Goal: Answer question/provide support

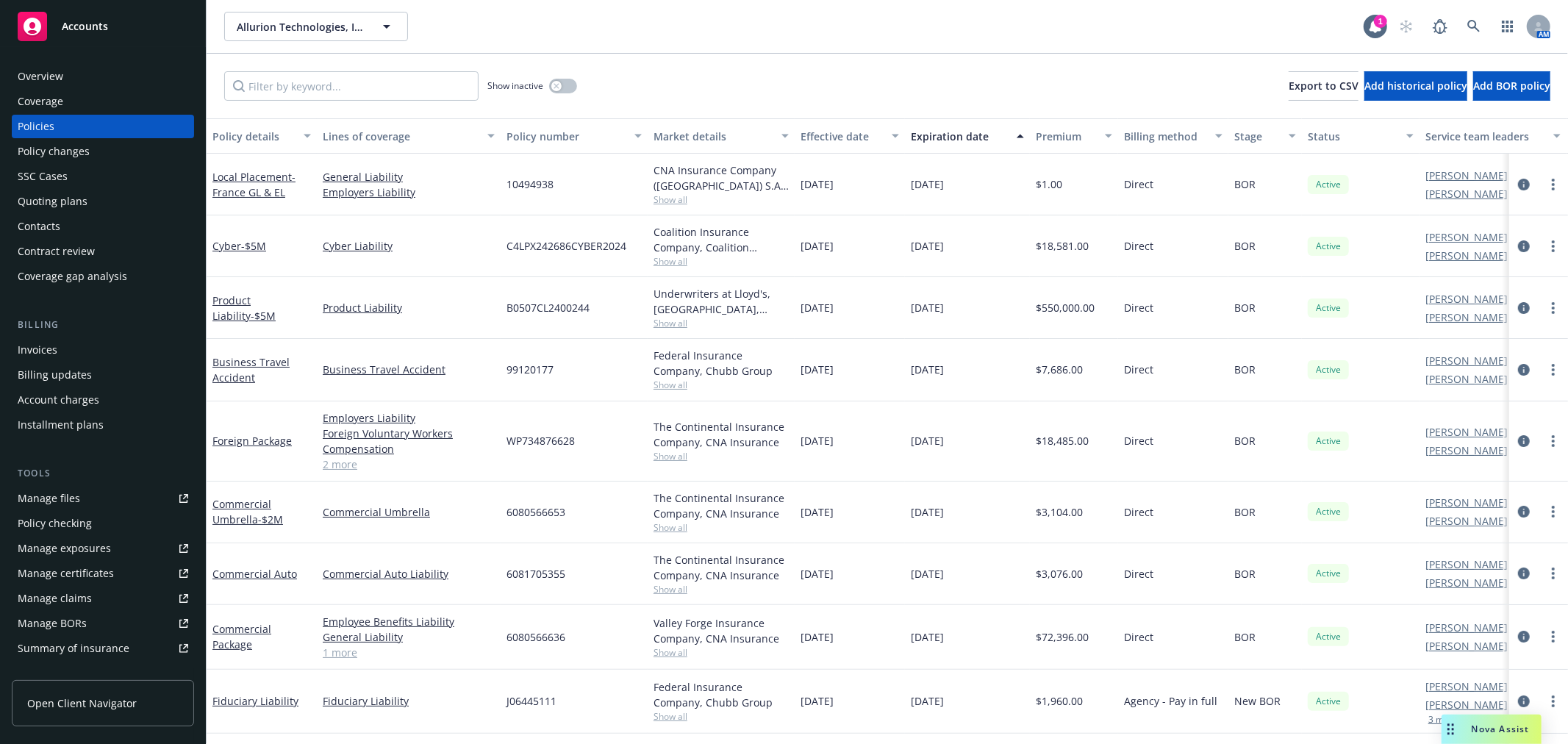
click at [1500, 736] on div "Nova Assist" at bounding box center [1491, 729] width 100 height 29
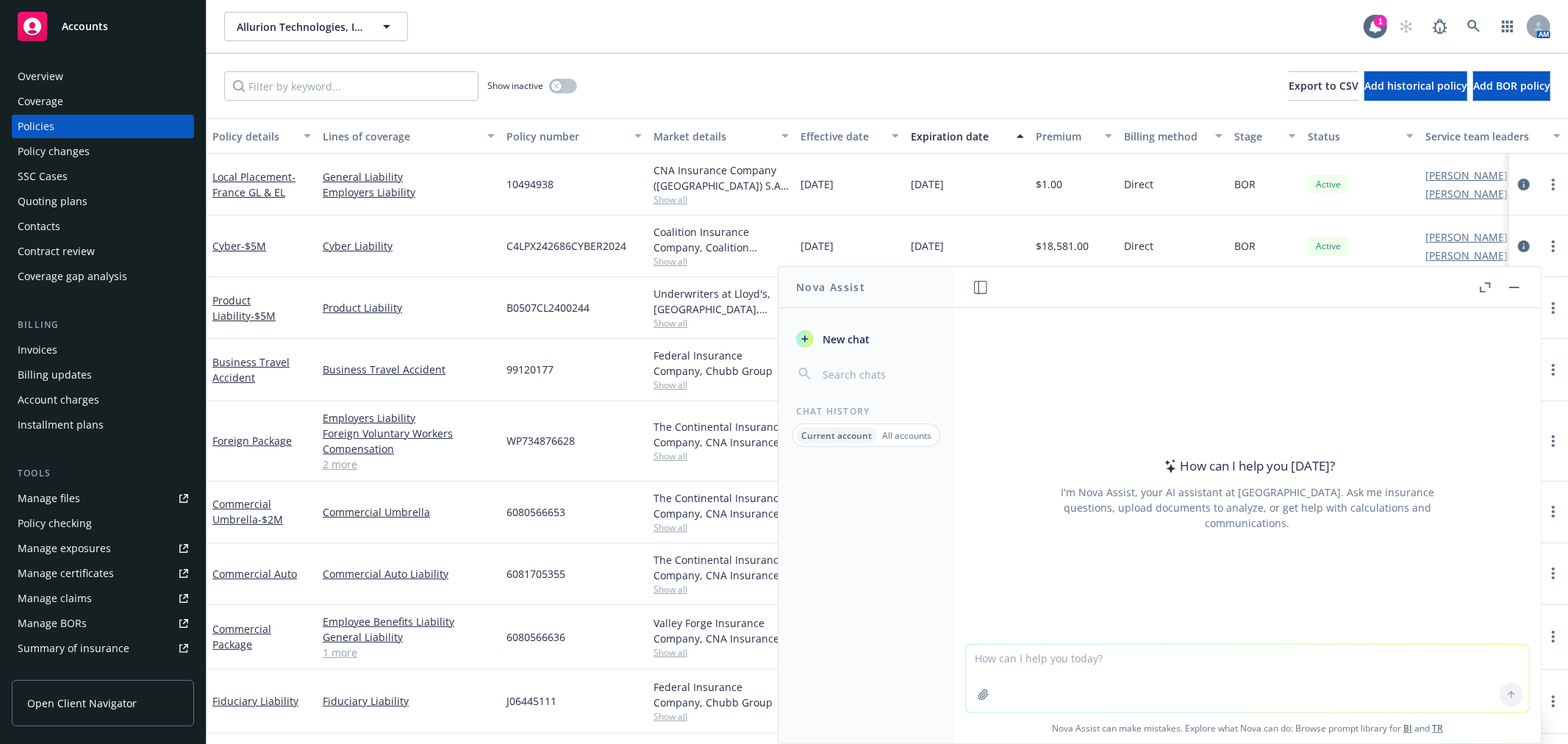
click at [1075, 659] on textarea at bounding box center [1247, 678] width 563 height 68
click at [1474, 20] on icon at bounding box center [1472, 26] width 12 height 12
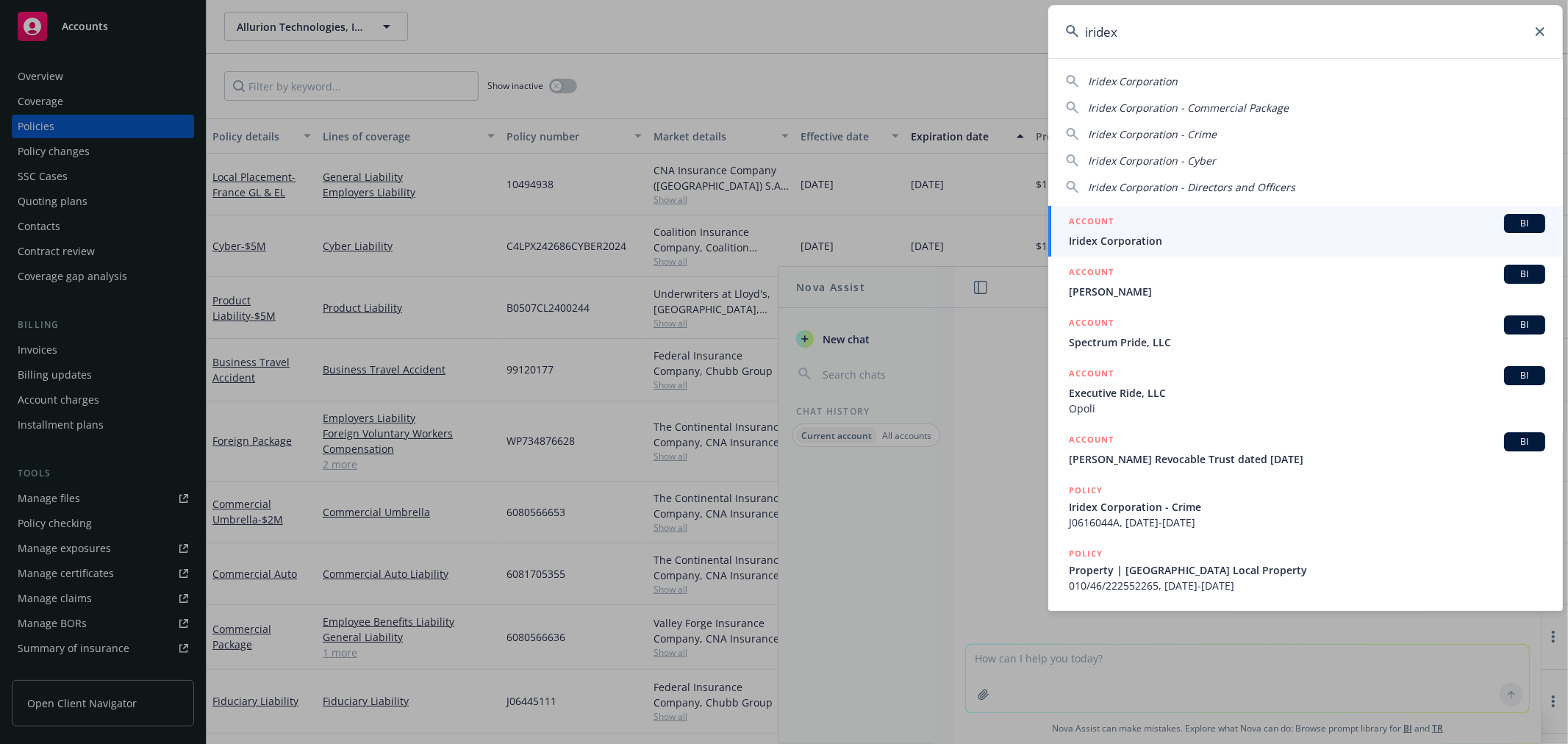
type input "iridex"
click at [1178, 222] on div "ACCOUNT BI" at bounding box center [1307, 223] width 476 height 19
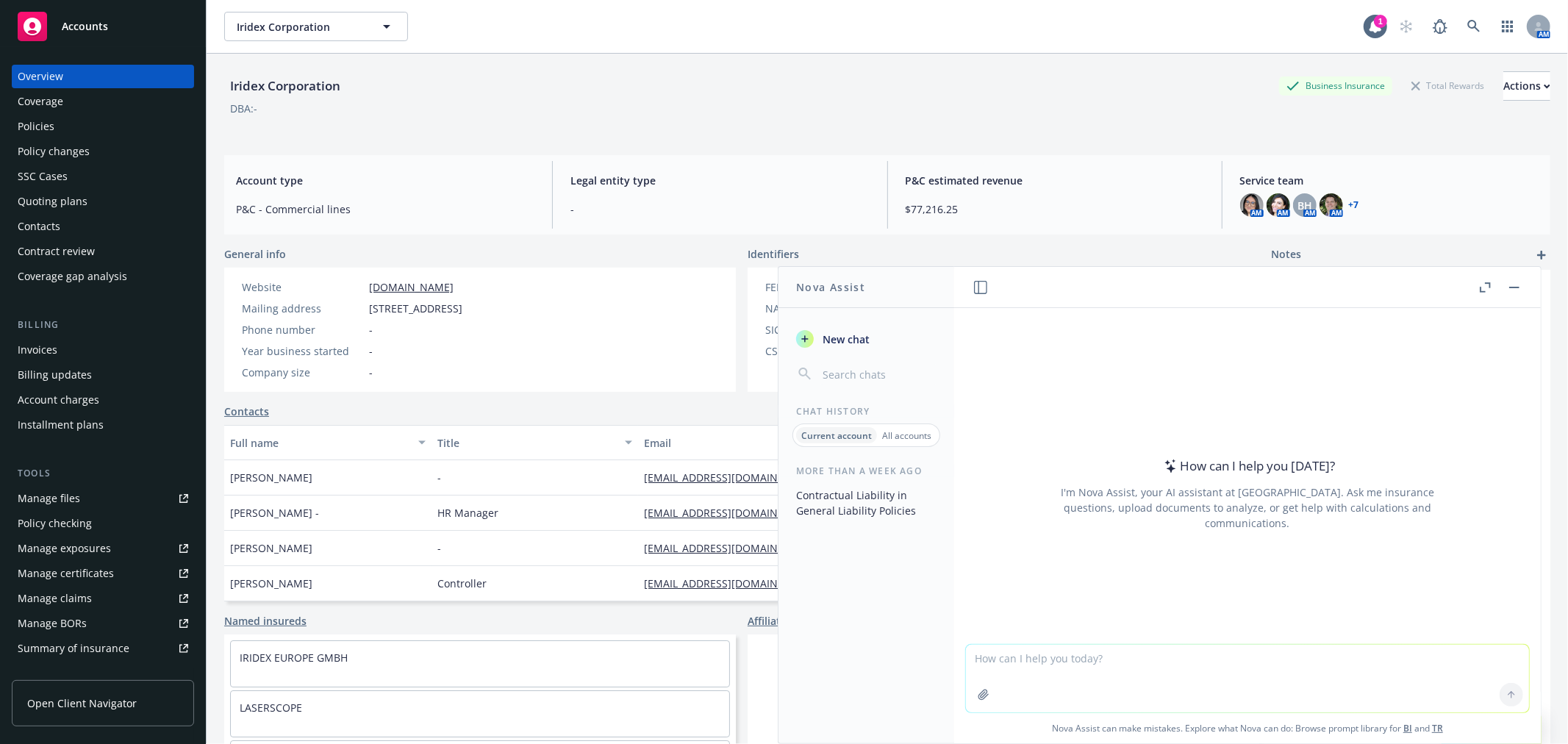
click at [991, 655] on textarea at bounding box center [1247, 678] width 563 height 68
type textarea "w"
type textarea "c"
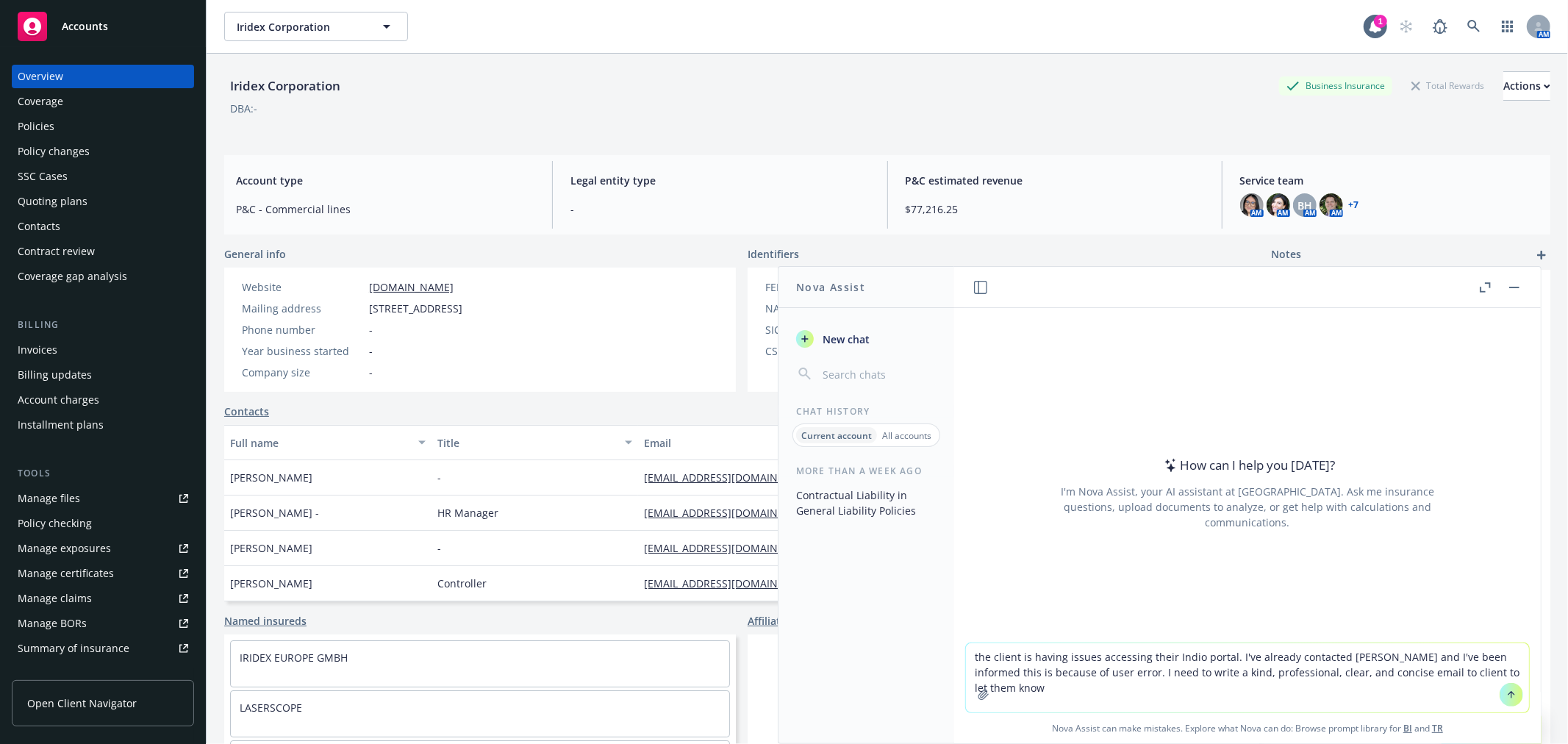
click at [983, 659] on textarea "the client is having issues accessing their Indio portal. I've already contacte…" at bounding box center [1247, 678] width 563 height 69
click at [988, 659] on textarea "the client is having issues accessing their Indio portal. I've already contacte…" at bounding box center [1247, 678] width 563 height 69
click at [979, 658] on textarea "the client is having issues accessing their Indio portal. I've already contacte…" at bounding box center [1247, 678] width 563 height 69
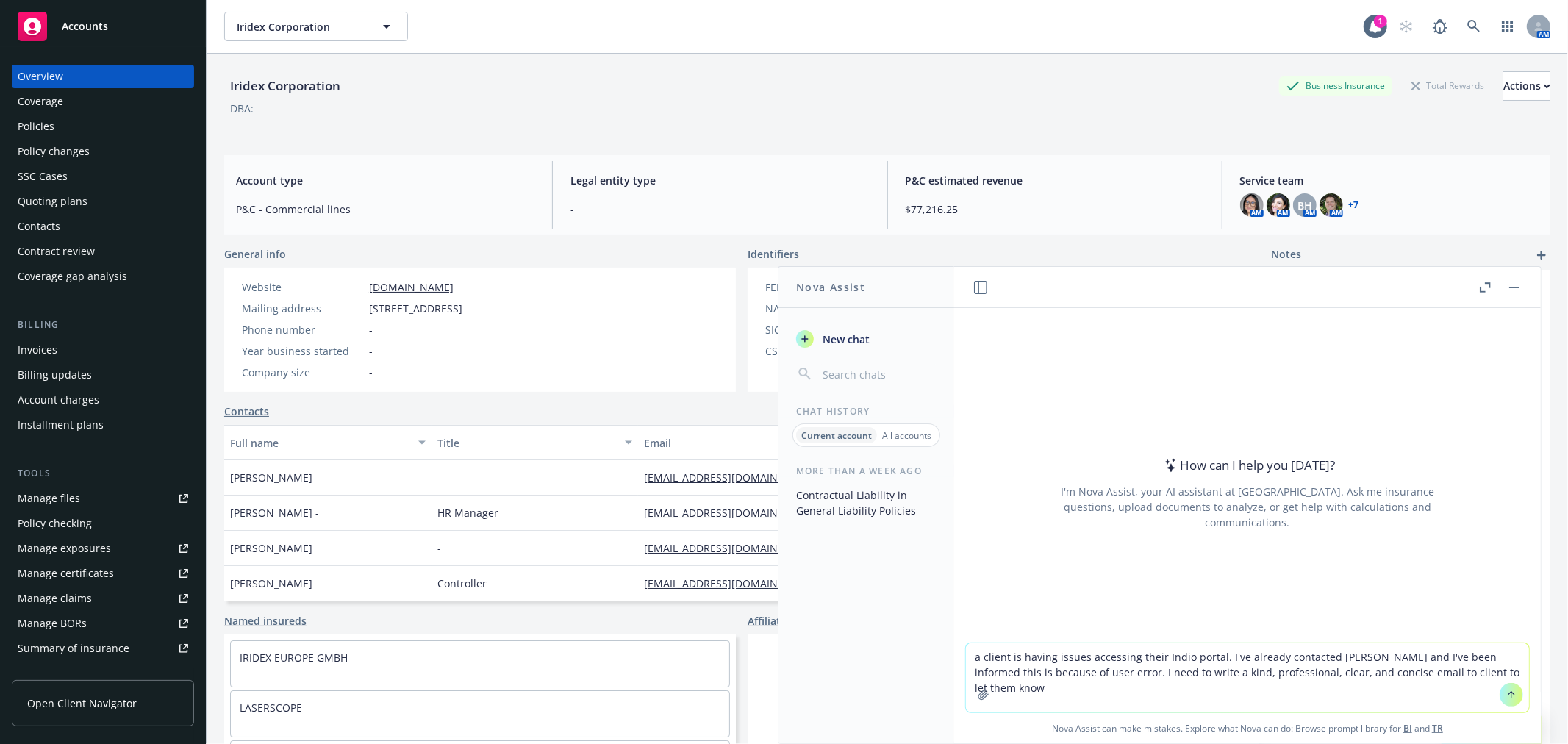
click at [1490, 669] on textarea "a client is having issues accessing their Indio portal. I've already contacted …" at bounding box center [1247, 678] width 563 height 69
click at [1251, 677] on textarea "a client is having issues accessing their Indio portal. I've already contacted …" at bounding box center [1247, 670] width 563 height 83
paste textarea "Hi [PERSON_NAME], To help our Team further understand the issue, could you plea…"
type textarea "a client is having issues accessing their Indio portal. I've already contacted …"
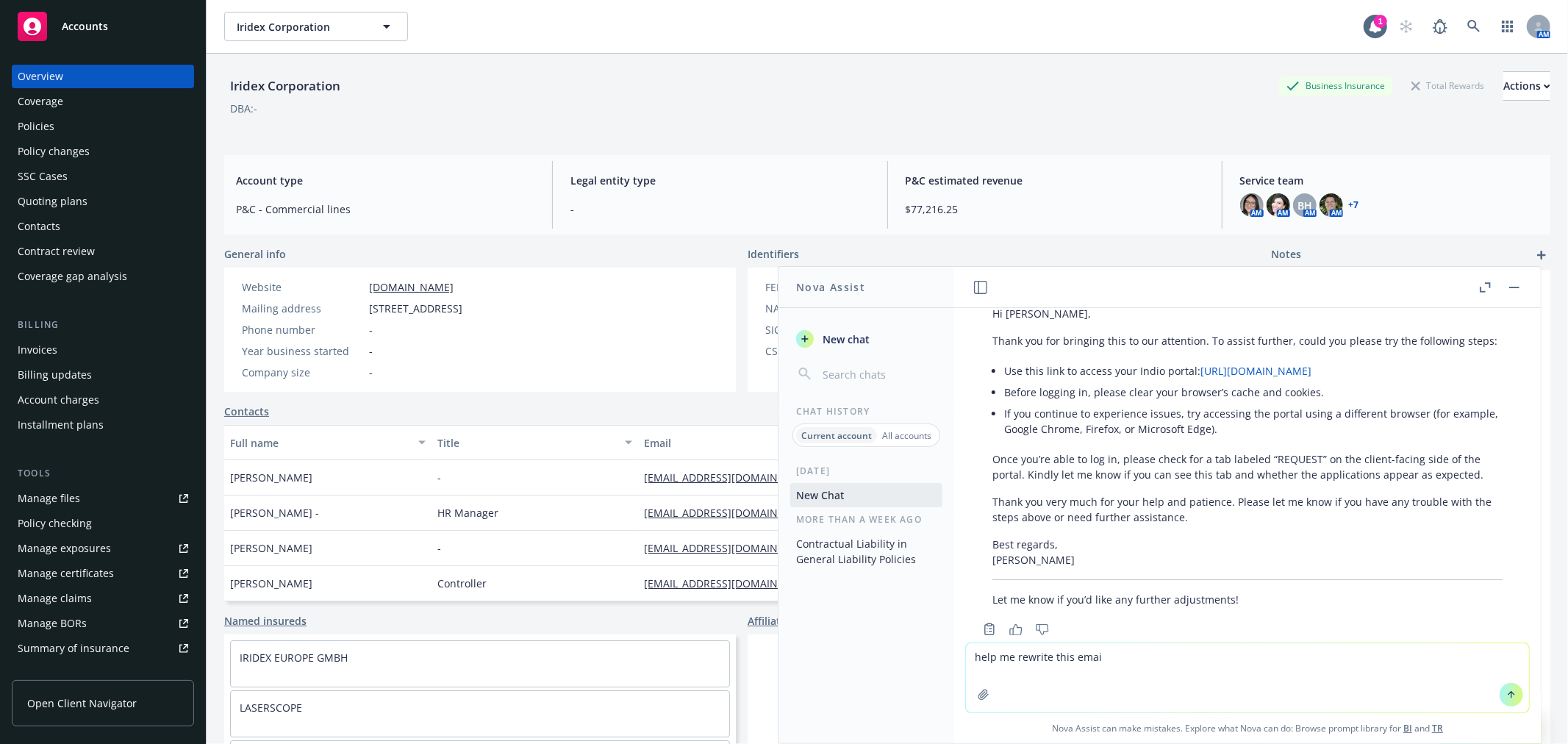
type textarea "help me rewrite this email"
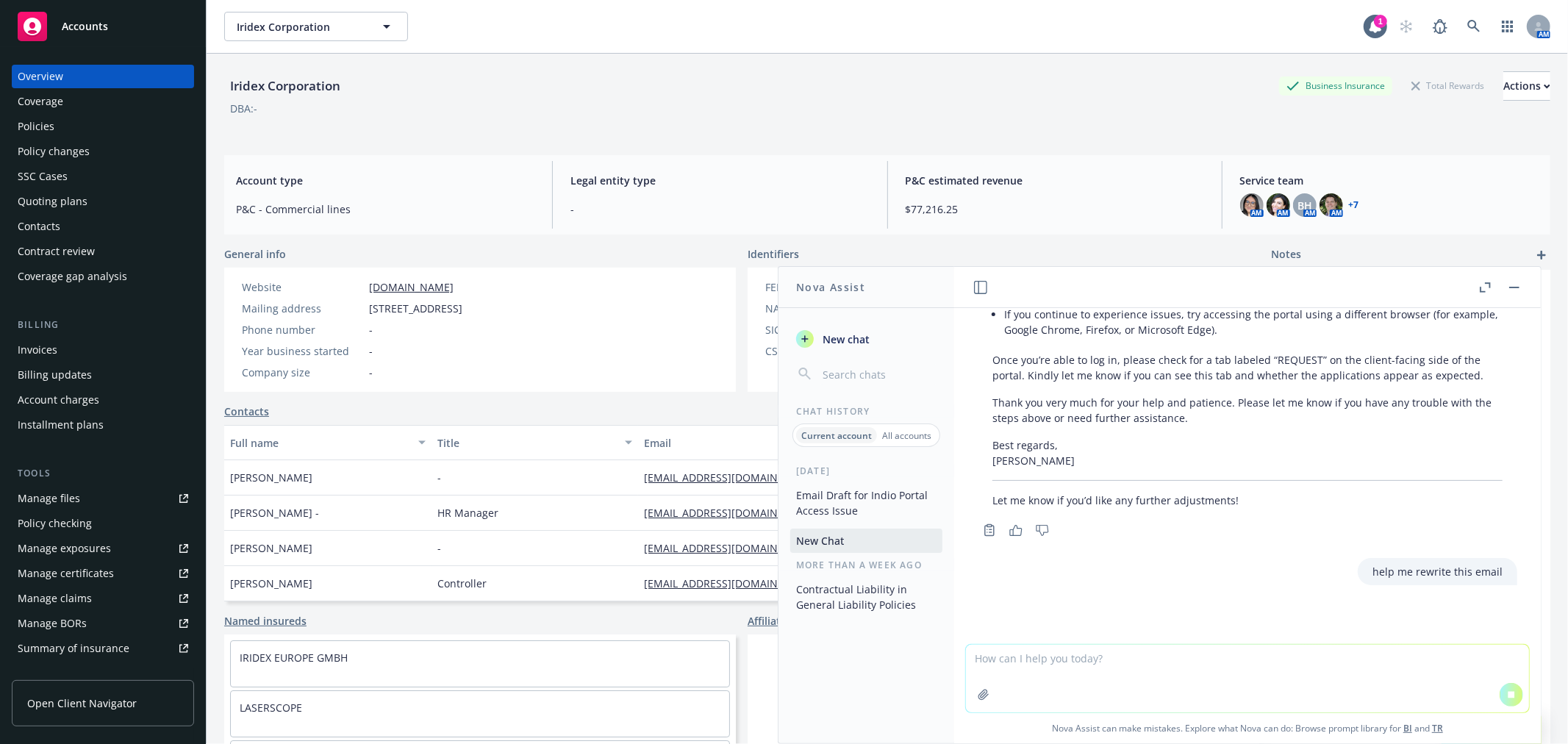
scroll to position [427, 0]
click at [1196, 556] on div "help me rewrite this email" at bounding box center [1247, 551] width 563 height 28
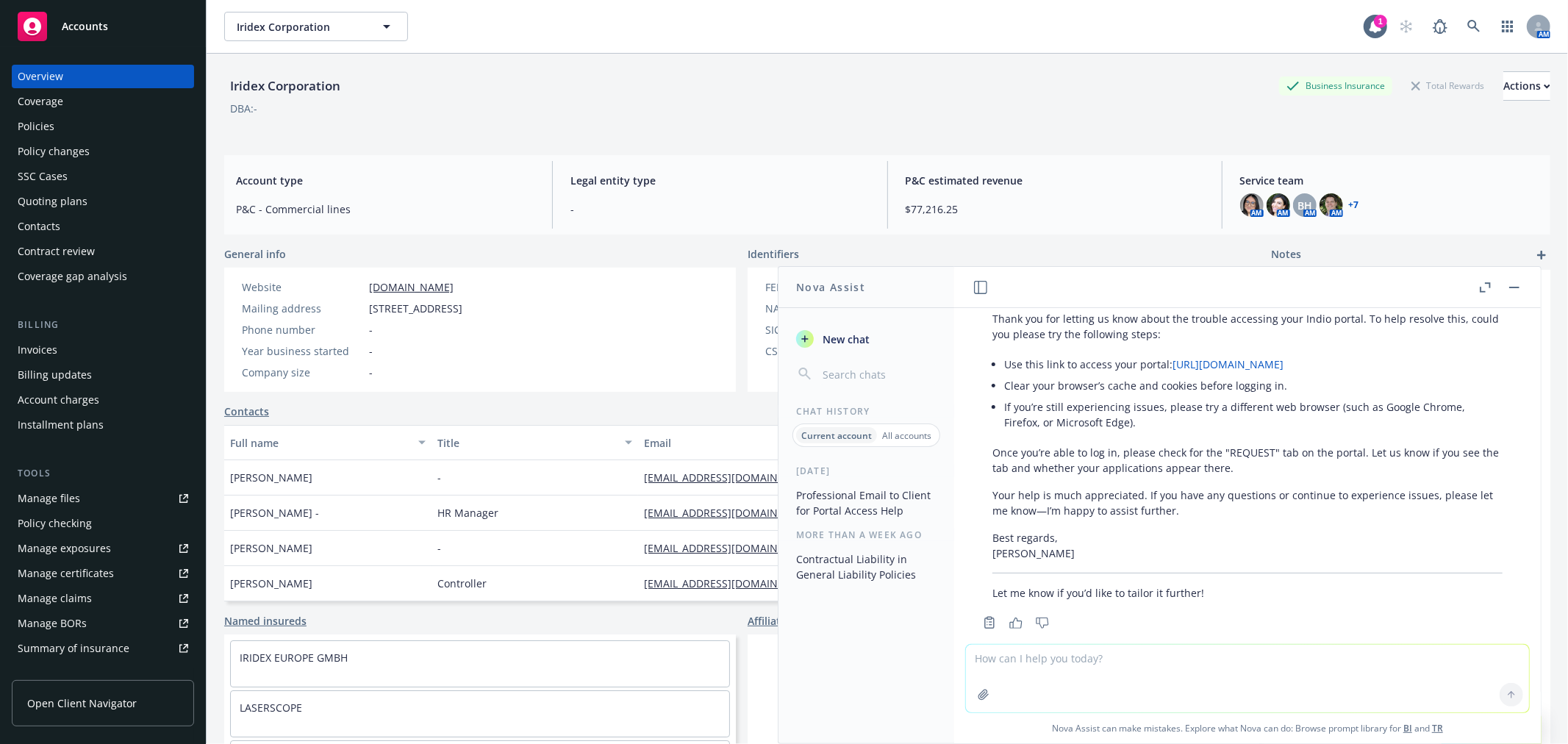
scroll to position [825, 0]
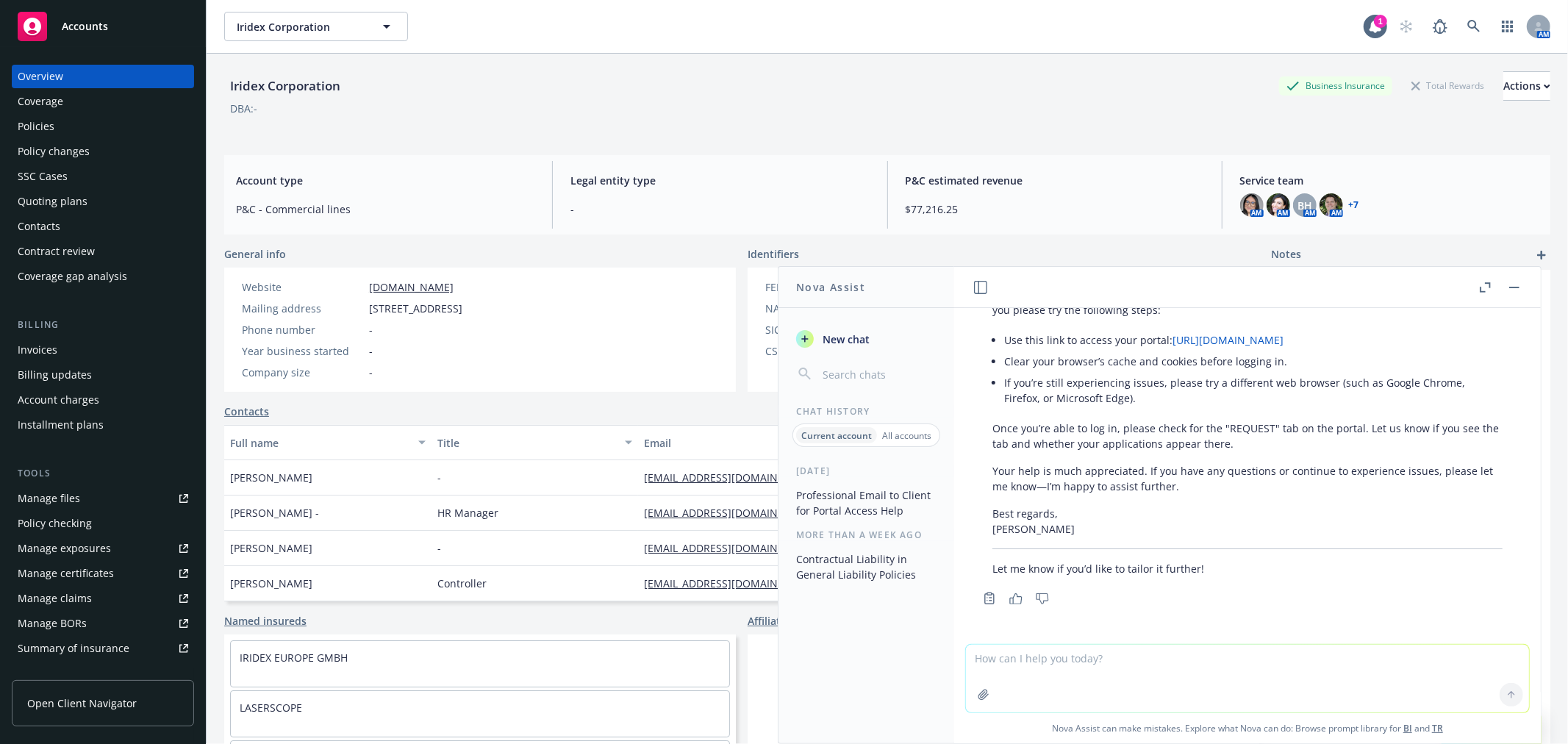
click at [1066, 659] on textarea at bounding box center [1247, 678] width 563 height 68
type textarea "r"
type textarea "so we've already been emailing back and forth about the issue. so this email wo…"
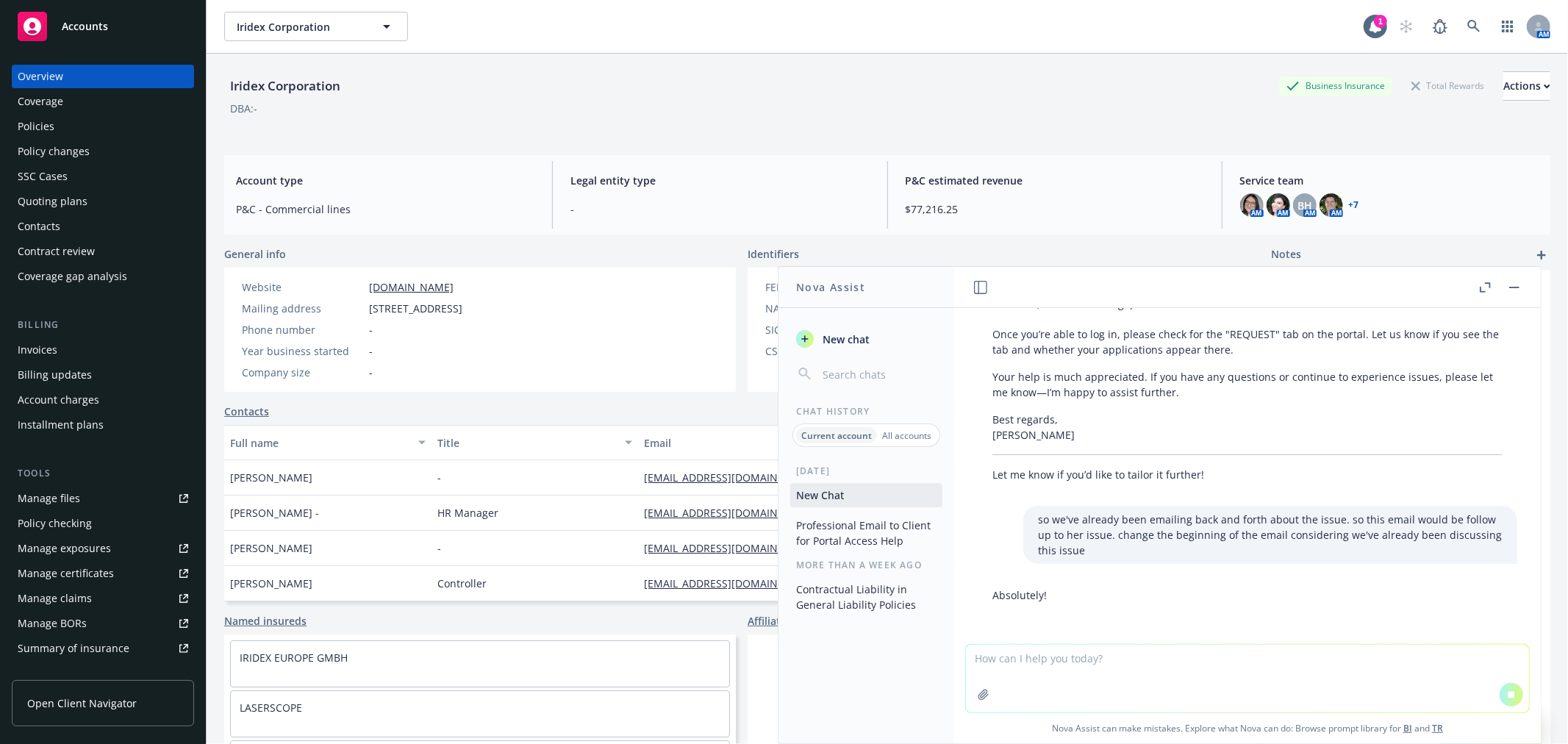
click at [1007, 580] on div "a client is having issues accessing their Indio portal. I've already contacted …" at bounding box center [1247, 475] width 587 height 336
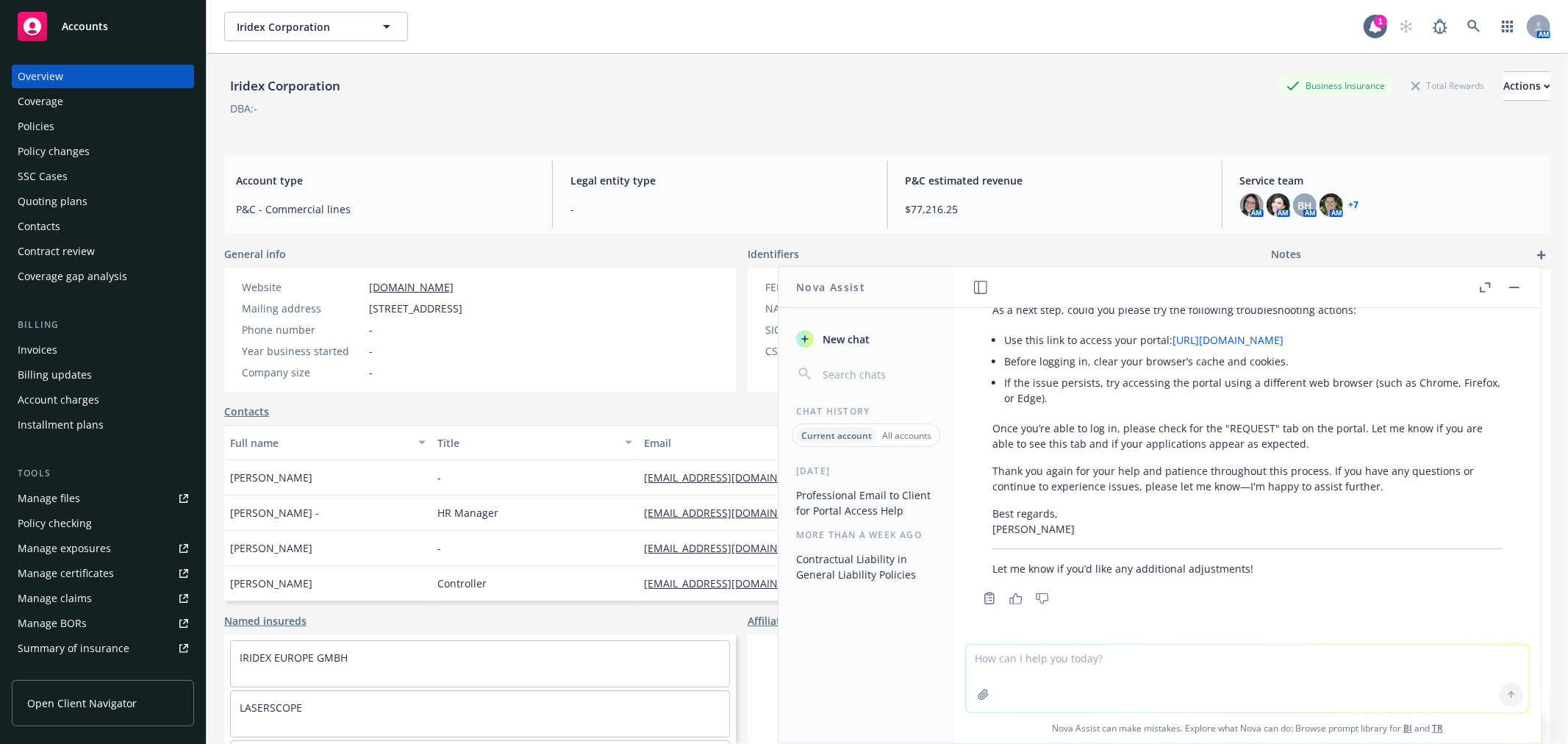
scroll to position [1243, 0]
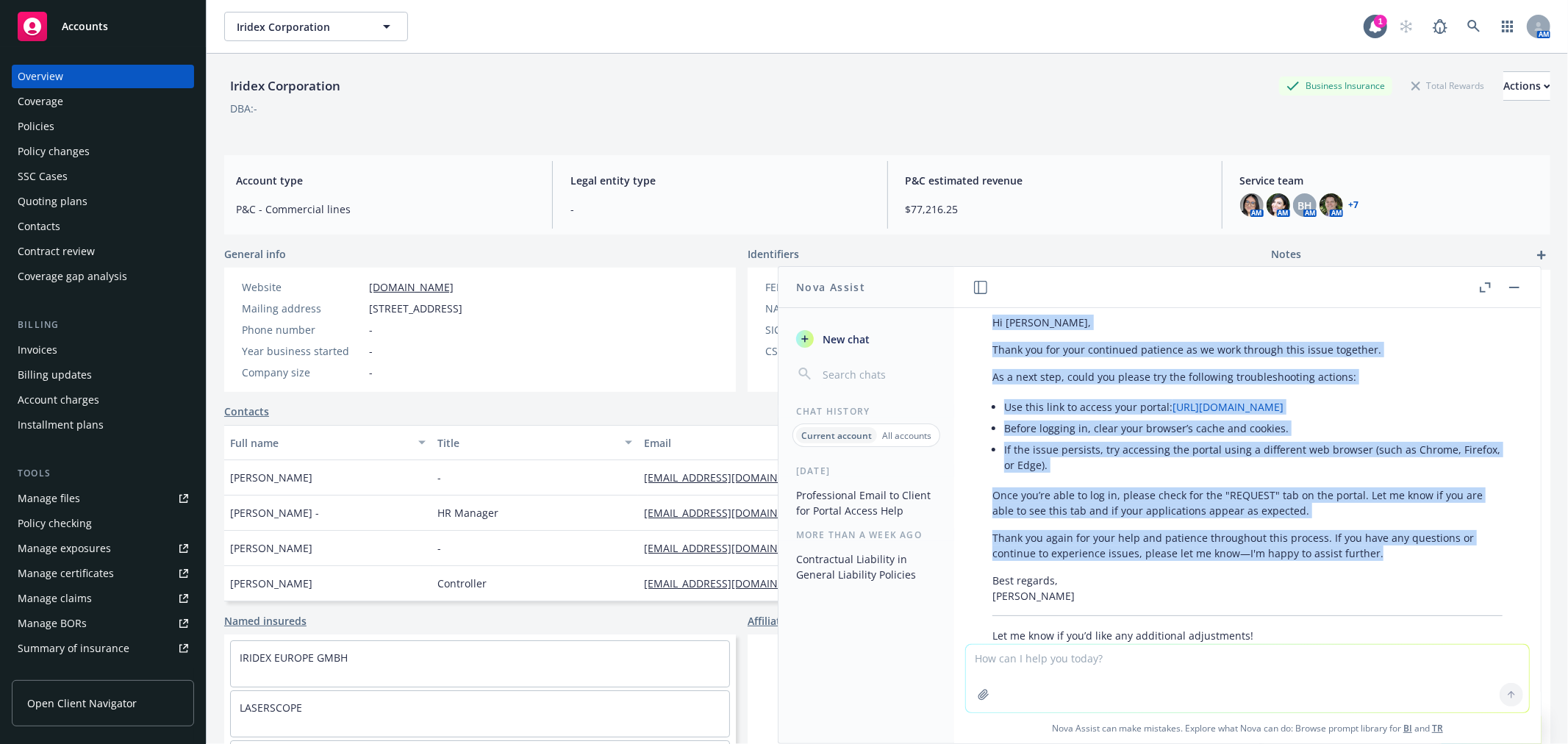
drag, startPoint x: 1371, startPoint y: 564, endPoint x: 993, endPoint y: 337, distance: 440.9
click at [993, 337] on div "Absolutely! Here’s a revised version that acknowledges the ongoing conversation…" at bounding box center [1247, 458] width 539 height 380
copy div "Hi [PERSON_NAME], Thank you for your continued patience as we work through this…"
